Goal: Transaction & Acquisition: Purchase product/service

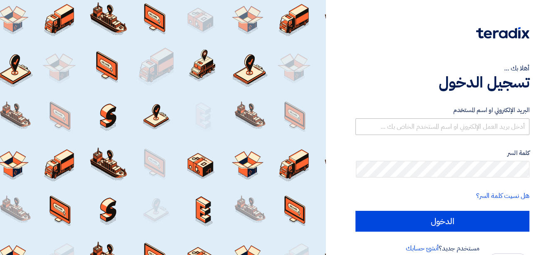
type input "[EMAIL_ADDRESS][DOMAIN_NAME]"
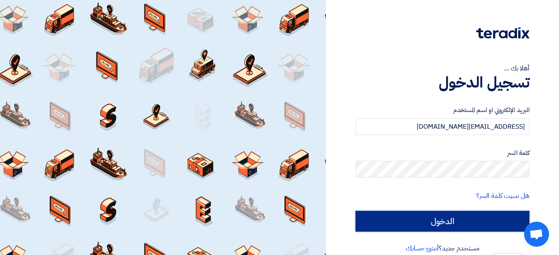
click at [453, 224] on input "الدخول" at bounding box center [443, 221] width 174 height 21
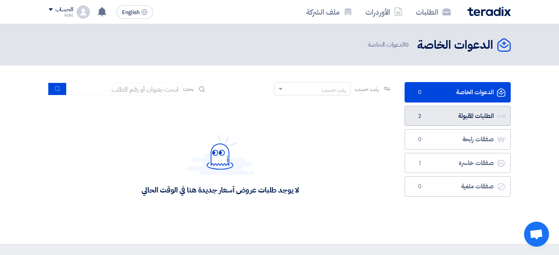
click at [482, 118] on link "الطلبات المقبولة الطلبات المقبولة 2" at bounding box center [458, 116] width 106 height 20
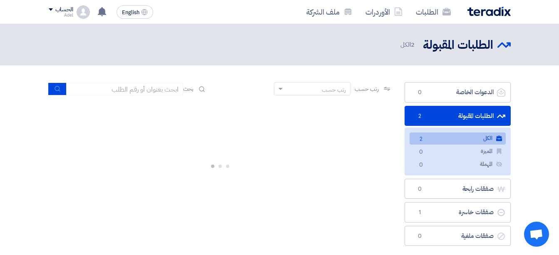
click at [470, 137] on link "الكل الكل 2" at bounding box center [458, 138] width 96 height 12
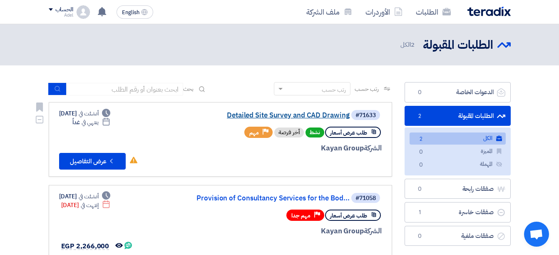
click at [281, 113] on link "Detailed Site Survey and CAD Drawing" at bounding box center [266, 115] width 167 height 7
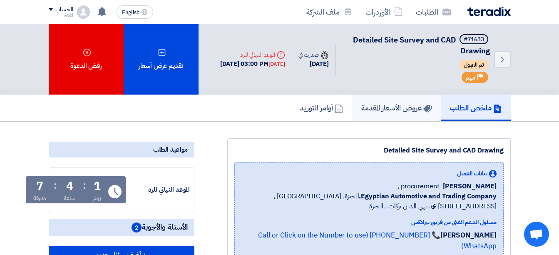
click at [377, 106] on h5 "عروض الأسعار المقدمة" at bounding box center [396, 108] width 70 height 10
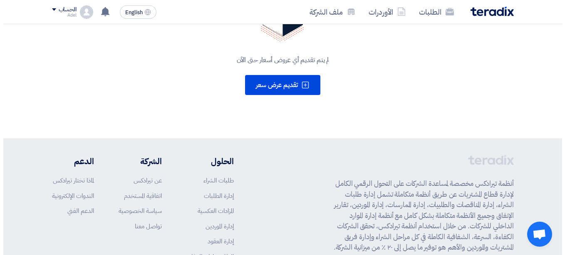
scroll to position [208, 0]
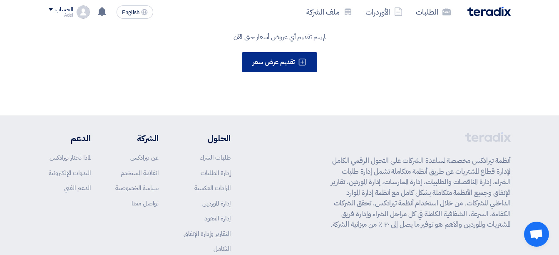
click at [287, 63] on span "تقديم عرض سعر" at bounding box center [274, 62] width 42 height 10
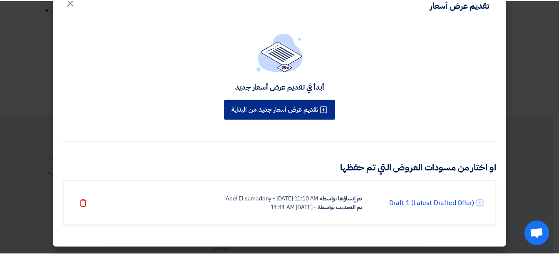
scroll to position [0, 0]
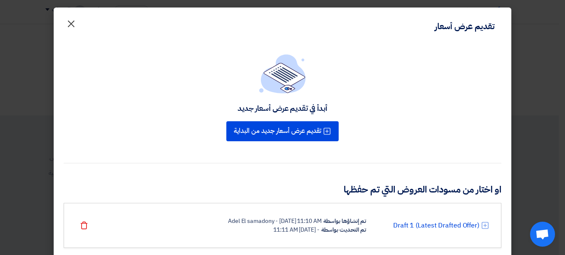
click at [70, 26] on span "×" at bounding box center [71, 23] width 10 height 25
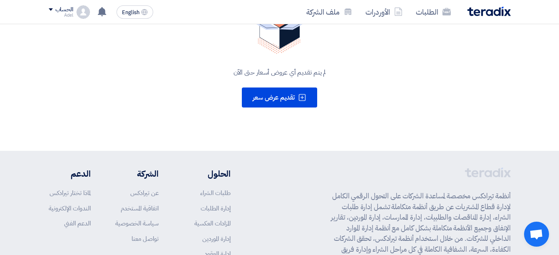
scroll to position [83, 0]
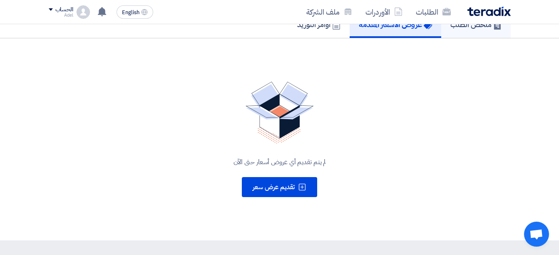
click at [464, 30] on link "ملخص الطلب" at bounding box center [476, 24] width 70 height 27
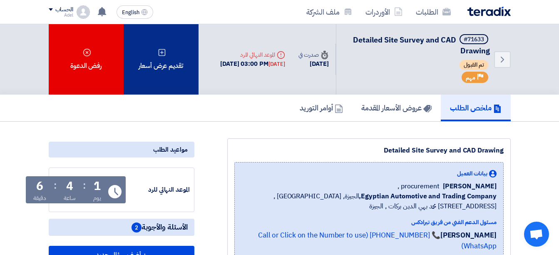
click at [160, 56] on icon at bounding box center [162, 52] width 8 height 8
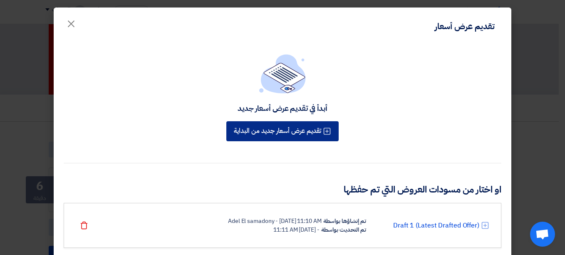
click at [319, 129] on button "تقديم عرض أسعار جديد من البداية" at bounding box center [282, 131] width 112 height 20
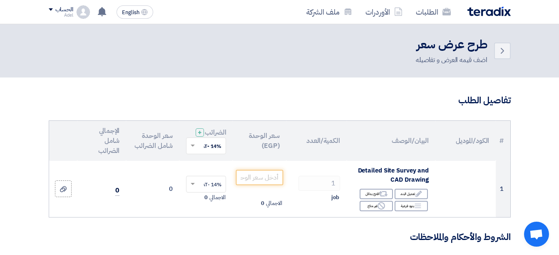
scroll to position [42, 0]
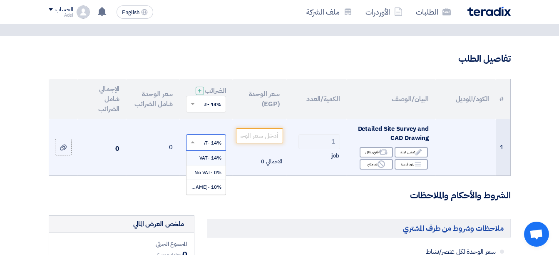
click at [196, 146] on span at bounding box center [192, 142] width 10 height 7
click at [214, 190] on span "10% -[PERSON_NAME]" at bounding box center [195, 186] width 54 height 7
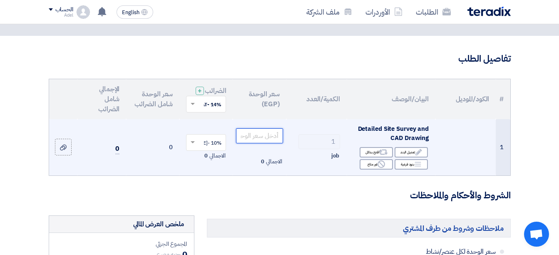
click at [257, 143] on input "number" at bounding box center [259, 135] width 47 height 15
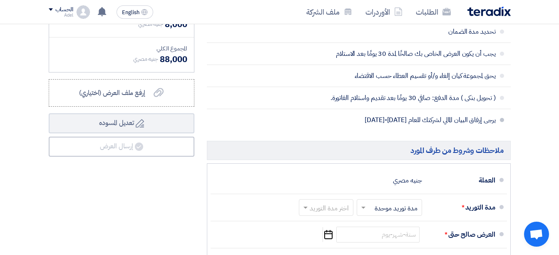
scroll to position [375, 0]
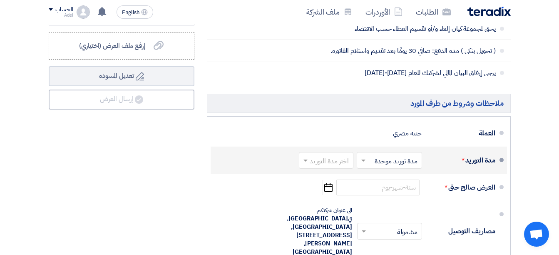
type input "80000"
click at [364, 163] on span at bounding box center [362, 160] width 10 height 8
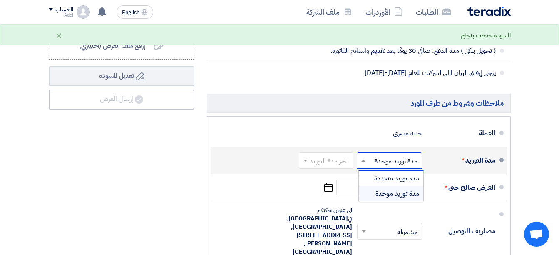
click at [376, 198] on span "مدة توريد موحدة" at bounding box center [398, 194] width 44 height 10
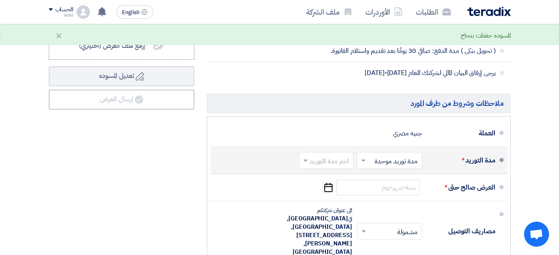
click at [339, 167] on input "text" at bounding box center [324, 161] width 50 height 12
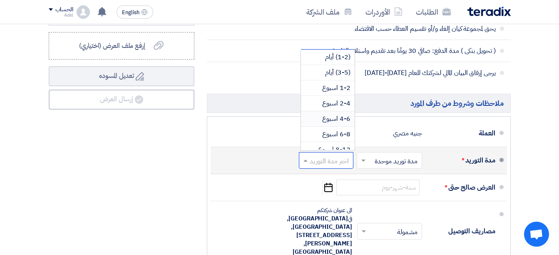
click at [343, 124] on span "4-6 اسبوع" at bounding box center [336, 119] width 28 height 10
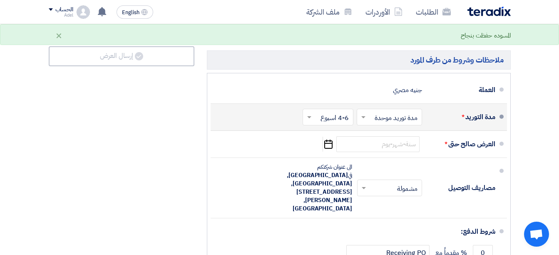
scroll to position [458, 0]
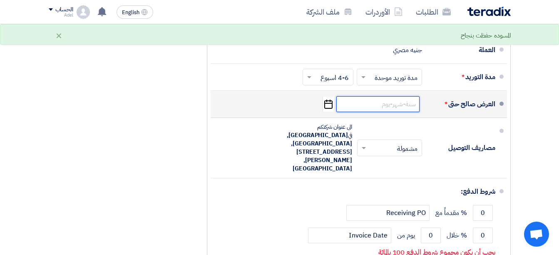
click at [380, 112] on input at bounding box center [377, 104] width 83 height 16
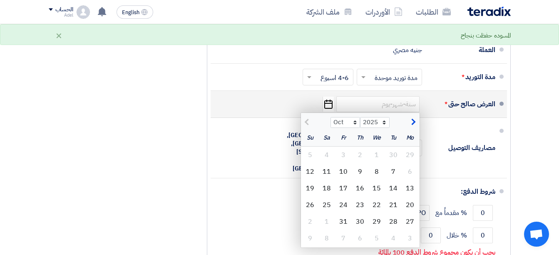
click at [412, 127] on span "button" at bounding box center [412, 121] width 5 height 9
select select "11"
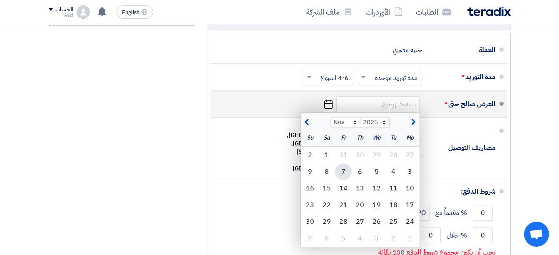
click at [342, 172] on div "7" at bounding box center [343, 171] width 17 height 17
type input "[DATE]"
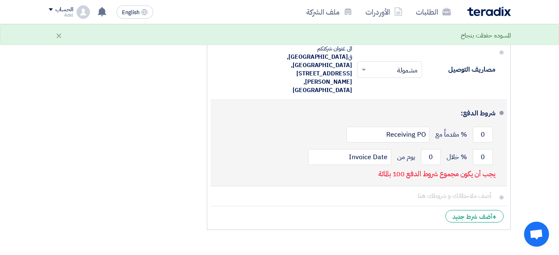
scroll to position [541, 0]
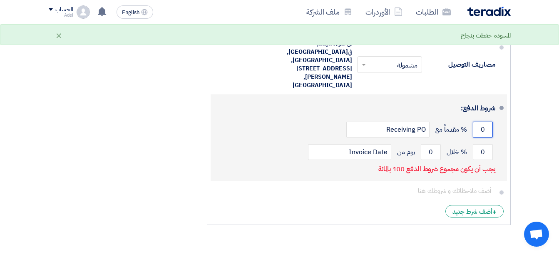
drag, startPoint x: 477, startPoint y: 114, endPoint x: 491, endPoint y: 111, distance: 14.1
click at [491, 122] on input "0" at bounding box center [483, 130] width 20 height 16
type input "20"
click at [481, 144] on input "0" at bounding box center [483, 152] width 20 height 16
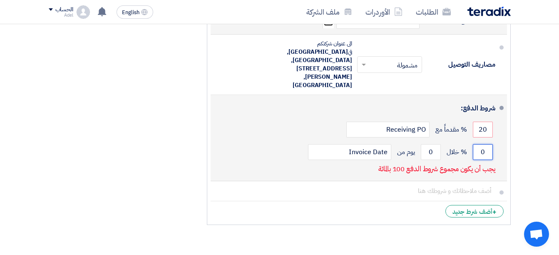
drag, startPoint x: 484, startPoint y: 133, endPoint x: 482, endPoint y: 137, distance: 4.3
click at [482, 144] on input "0" at bounding box center [483, 152] width 20 height 16
click at [482, 163] on div "يجب أن يكون مجموع شروط الدفع 100 بالمائة" at bounding box center [436, 170] width 117 height 14
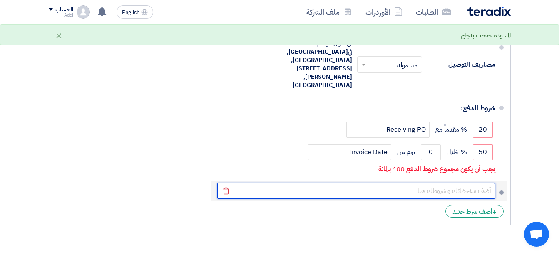
click at [481, 183] on input "text" at bounding box center [356, 191] width 278 height 16
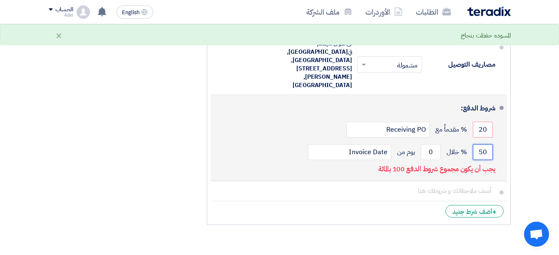
click at [484, 144] on input "50" at bounding box center [483, 152] width 20 height 16
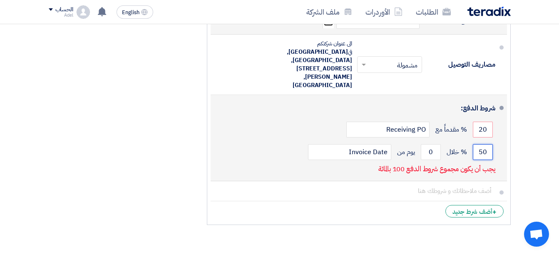
drag, startPoint x: 481, startPoint y: 134, endPoint x: 487, endPoint y: 134, distance: 6.3
click at [487, 144] on input "50" at bounding box center [483, 152] width 20 height 16
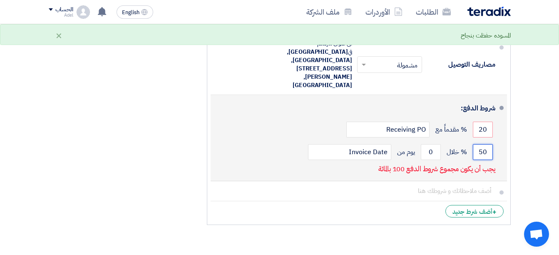
click at [487, 144] on input "50" at bounding box center [483, 152] width 20 height 16
drag, startPoint x: 475, startPoint y: 134, endPoint x: 491, endPoint y: 134, distance: 15.8
click at [491, 144] on input "50" at bounding box center [483, 152] width 20 height 16
type input "80"
click at [436, 144] on input "0" at bounding box center [431, 152] width 20 height 16
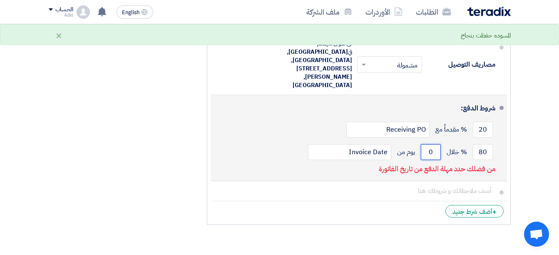
drag, startPoint x: 436, startPoint y: 135, endPoint x: 426, endPoint y: 135, distance: 10.4
click at [426, 144] on input "0" at bounding box center [431, 152] width 20 height 16
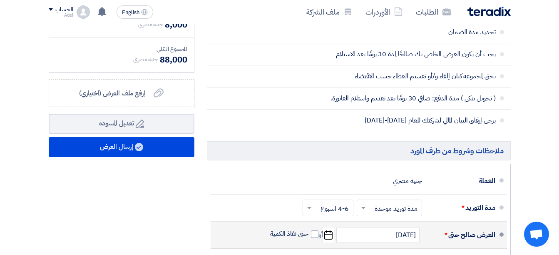
scroll to position [333, 0]
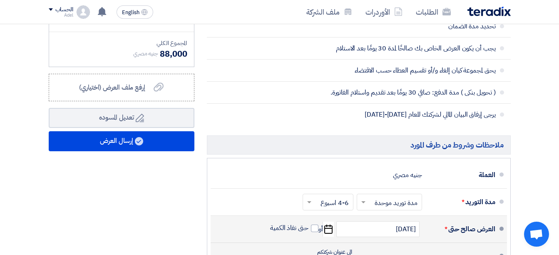
type input "7"
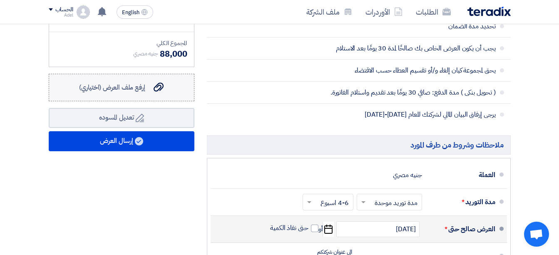
click at [171, 97] on label "إرفع ملف العرض (اختياري) إرفع ملف العرض (اختياري)" at bounding box center [122, 87] width 146 height 27
click at [0, 0] on input "إرفع ملف العرض (اختياري) إرفع ملف العرض (اختياري)" at bounding box center [0, 0] width 0 height 0
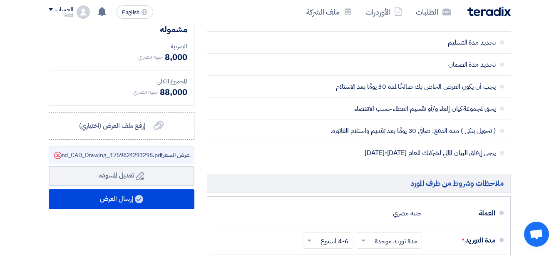
scroll to position [284, 0]
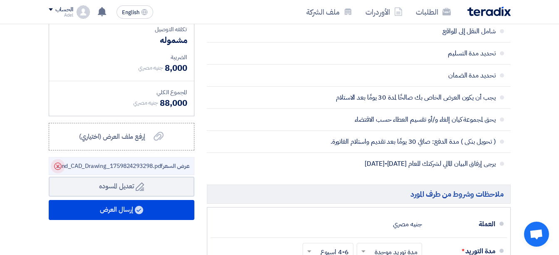
click at [55, 170] on use at bounding box center [57, 165] width 7 height 7
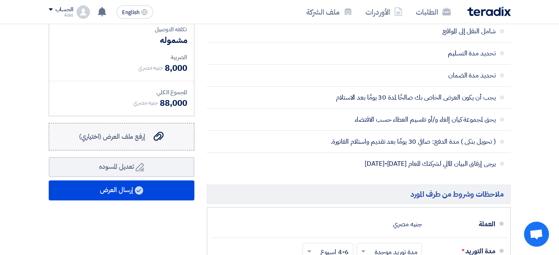
click at [116, 142] on span "إرفع ملف العرض (اختياري)" at bounding box center [112, 137] width 66 height 10
click at [0, 0] on input "إرفع ملف العرض (اختياري) إرفع ملف العرض (اختياري)" at bounding box center [0, 0] width 0 height 0
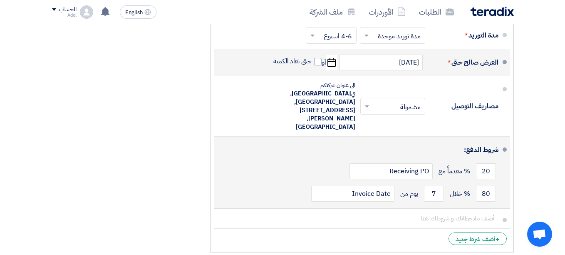
scroll to position [458, 0]
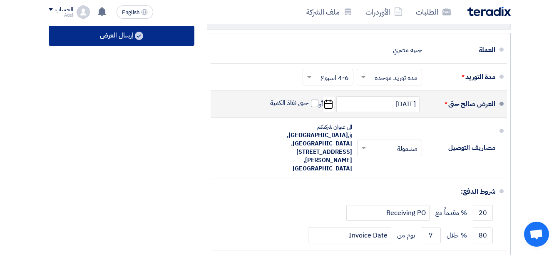
click at [144, 46] on button "إرسال العرض" at bounding box center [122, 36] width 146 height 20
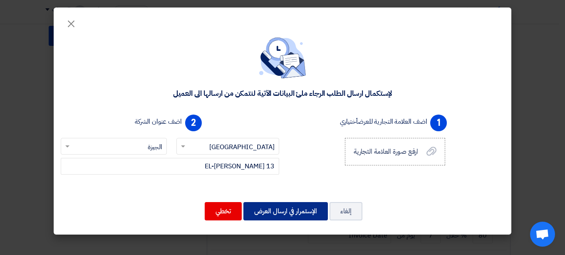
click at [287, 207] on button "الإستمرار في ارسال العرض" at bounding box center [286, 211] width 85 height 18
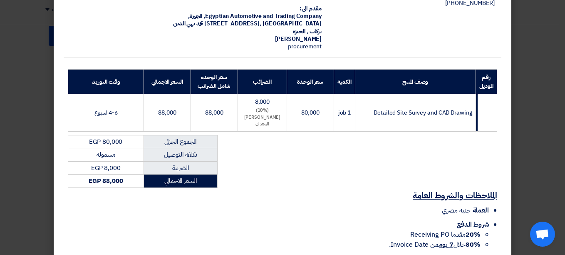
scroll to position [159, 0]
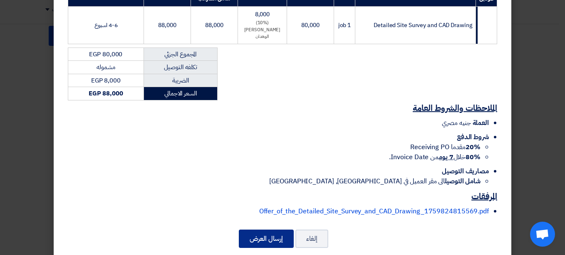
click at [277, 231] on button "إرسال العرض" at bounding box center [266, 238] width 55 height 18
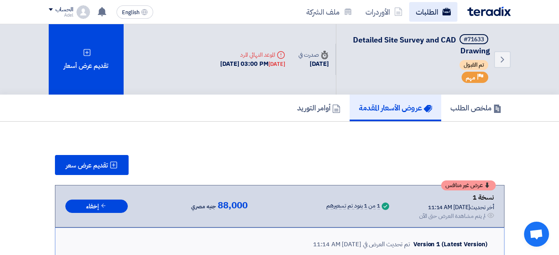
click at [426, 16] on link "الطلبات" at bounding box center [433, 12] width 48 height 20
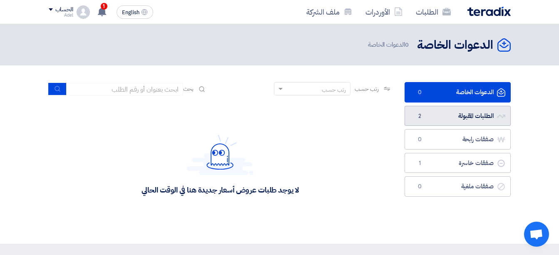
click at [470, 112] on link "الطلبات المقبولة الطلبات المقبولة 2" at bounding box center [458, 116] width 106 height 20
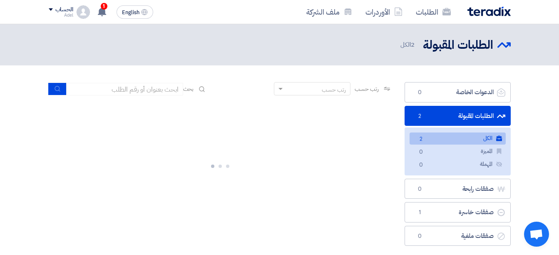
click at [468, 134] on link "الكل الكل 2" at bounding box center [458, 138] width 96 height 12
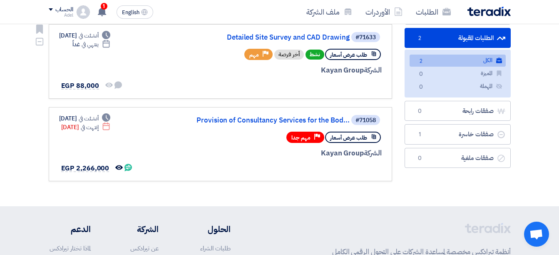
scroll to position [83, 0]
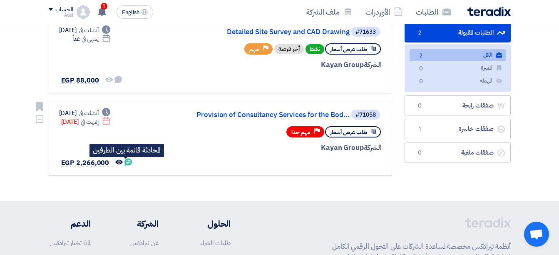
click at [127, 162] on use at bounding box center [127, 161] width 7 height 7
click at [127, 160] on icon "المحادثة قائمة بين الطرفين" at bounding box center [127, 161] width 7 height 7
click at [127, 159] on use at bounding box center [127, 161] width 7 height 7
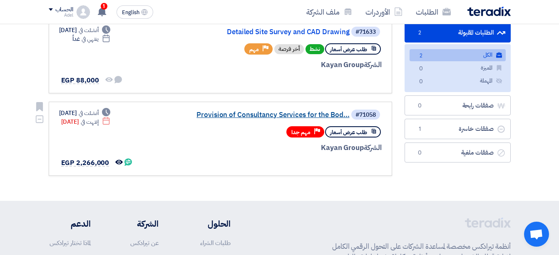
click at [258, 116] on link "Provision of Consultancy Services for the Bod..." at bounding box center [266, 114] width 167 height 7
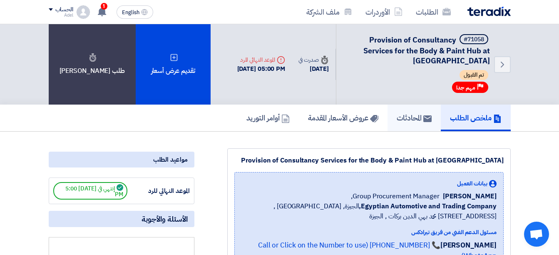
click at [407, 117] on h5 "المحادثات" at bounding box center [414, 118] width 35 height 10
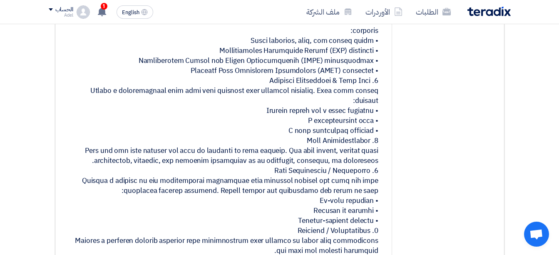
scroll to position [352, 0]
